Goal: Information Seeking & Learning: Learn about a topic

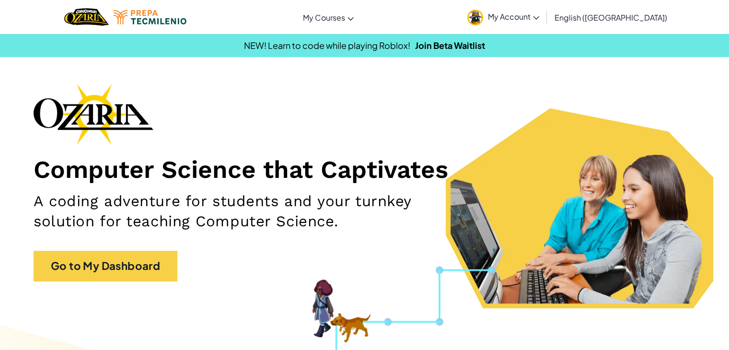
click at [539, 20] on span "My Account" at bounding box center [513, 17] width 51 height 10
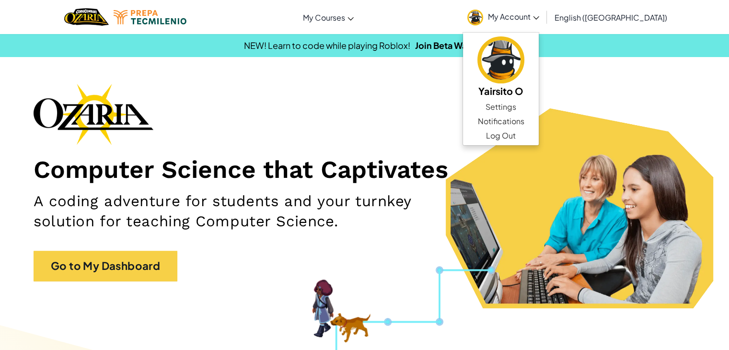
click at [664, 94] on div "Computer Science that Captivates A coding adventure for students and your turnk…" at bounding box center [365, 187] width 662 height 208
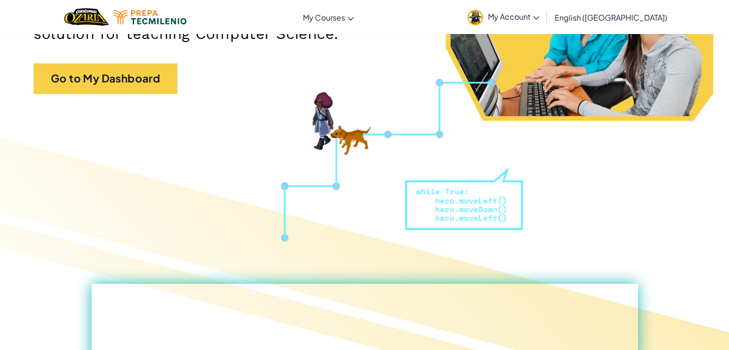
scroll to position [192, 0]
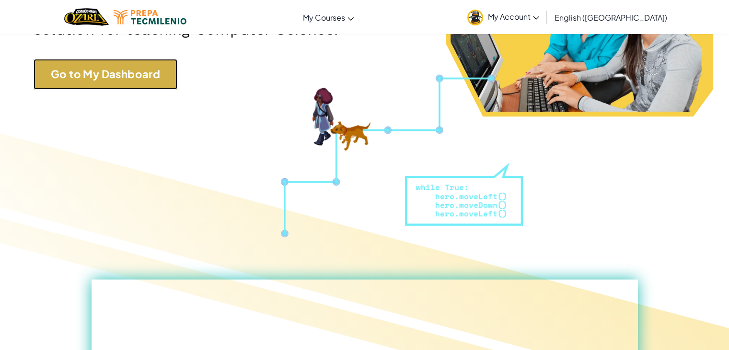
click at [136, 65] on link "Go to My Dashboard" at bounding box center [106, 74] width 144 height 30
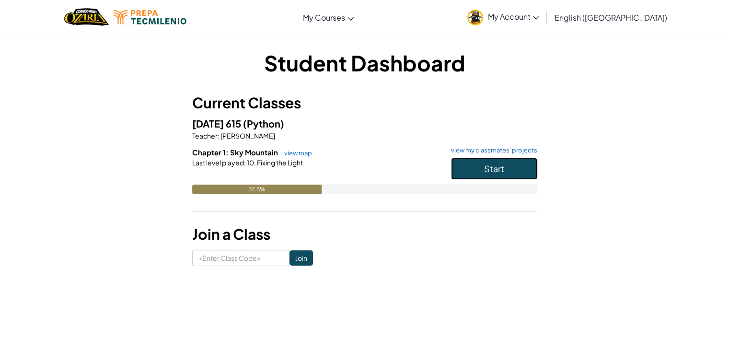
click at [493, 165] on span "Start" at bounding box center [494, 168] width 20 height 11
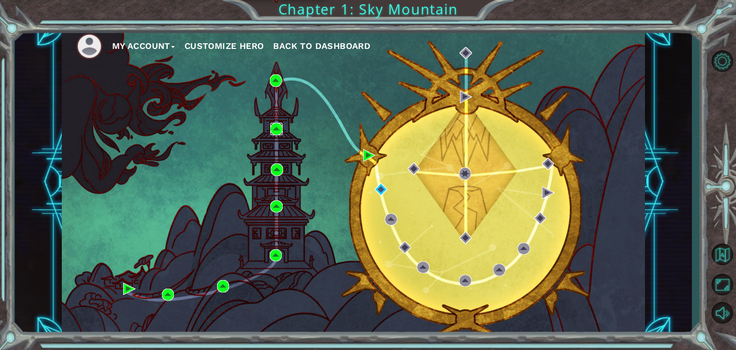
click at [276, 132] on img at bounding box center [276, 129] width 12 height 12
